Goal: Task Accomplishment & Management: Manage account settings

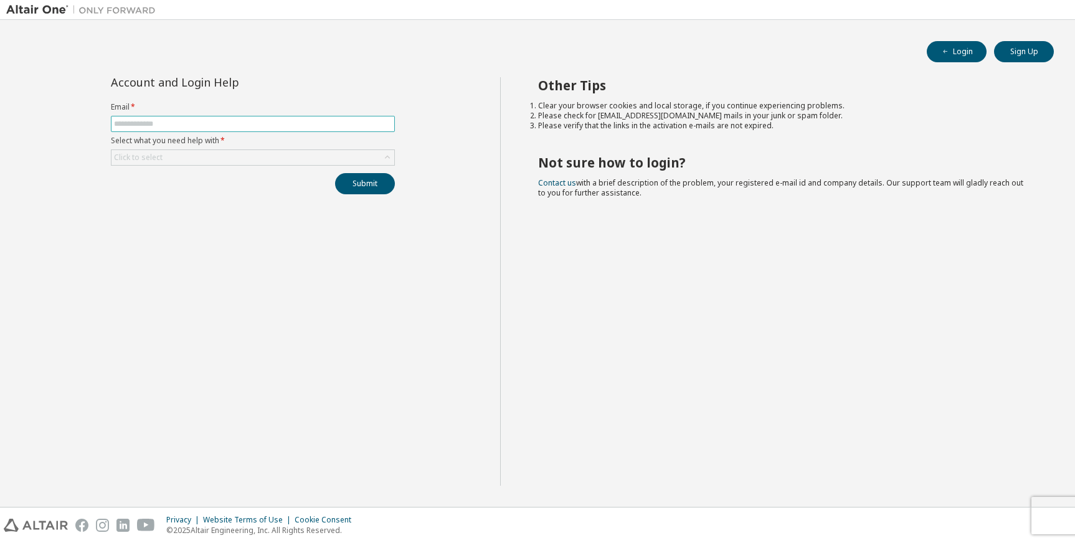
click at [269, 125] on input "text" at bounding box center [253, 124] width 278 height 10
type input "**********"
click at [384, 158] on icon at bounding box center [387, 157] width 12 height 12
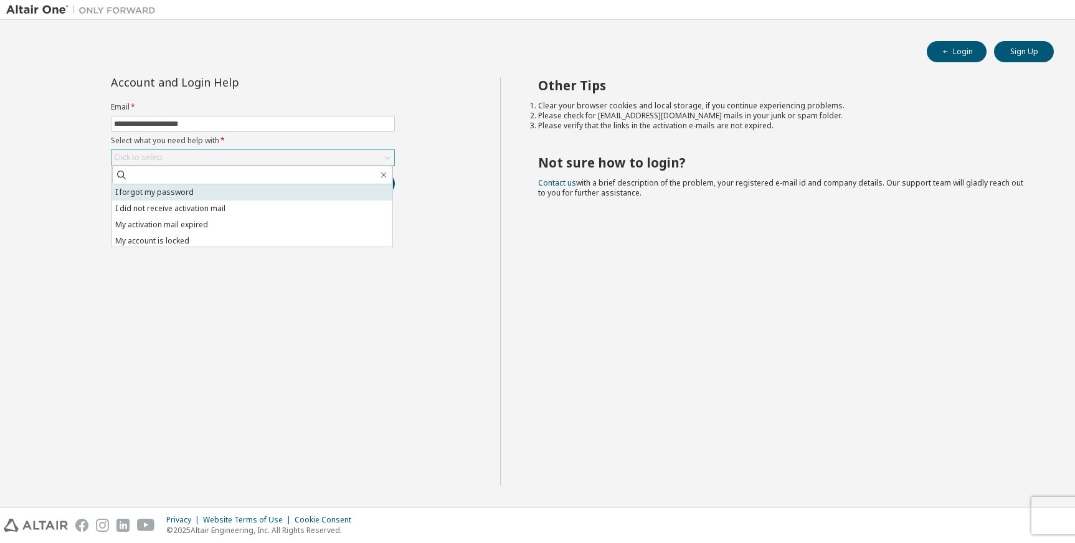
click at [325, 190] on li "I forgot my password" at bounding box center [252, 192] width 280 height 16
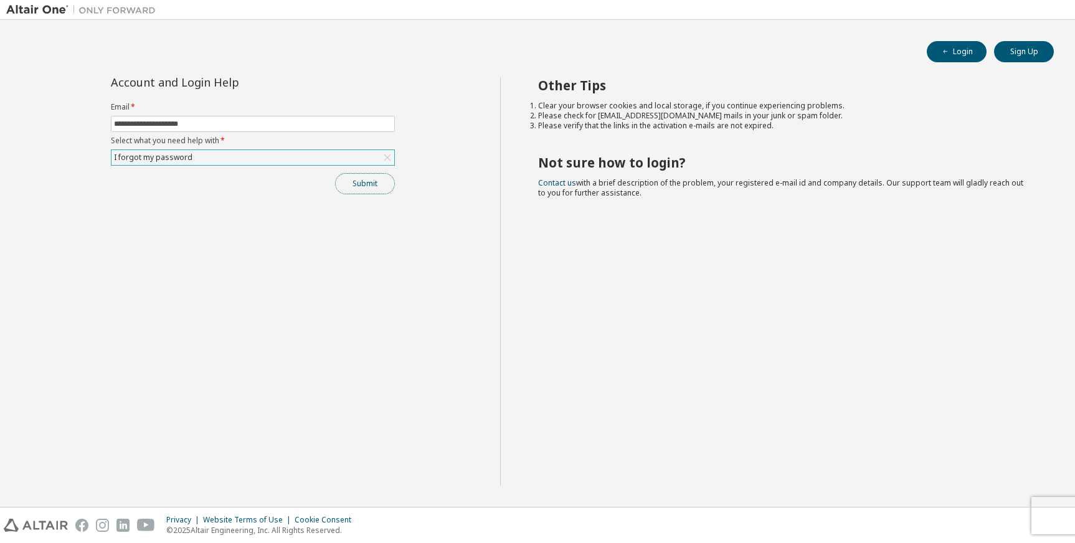
click at [369, 188] on button "Submit" at bounding box center [365, 183] width 60 height 21
click at [368, 183] on button "Submit" at bounding box center [365, 183] width 60 height 21
